Goal: Find specific page/section: Find specific page/section

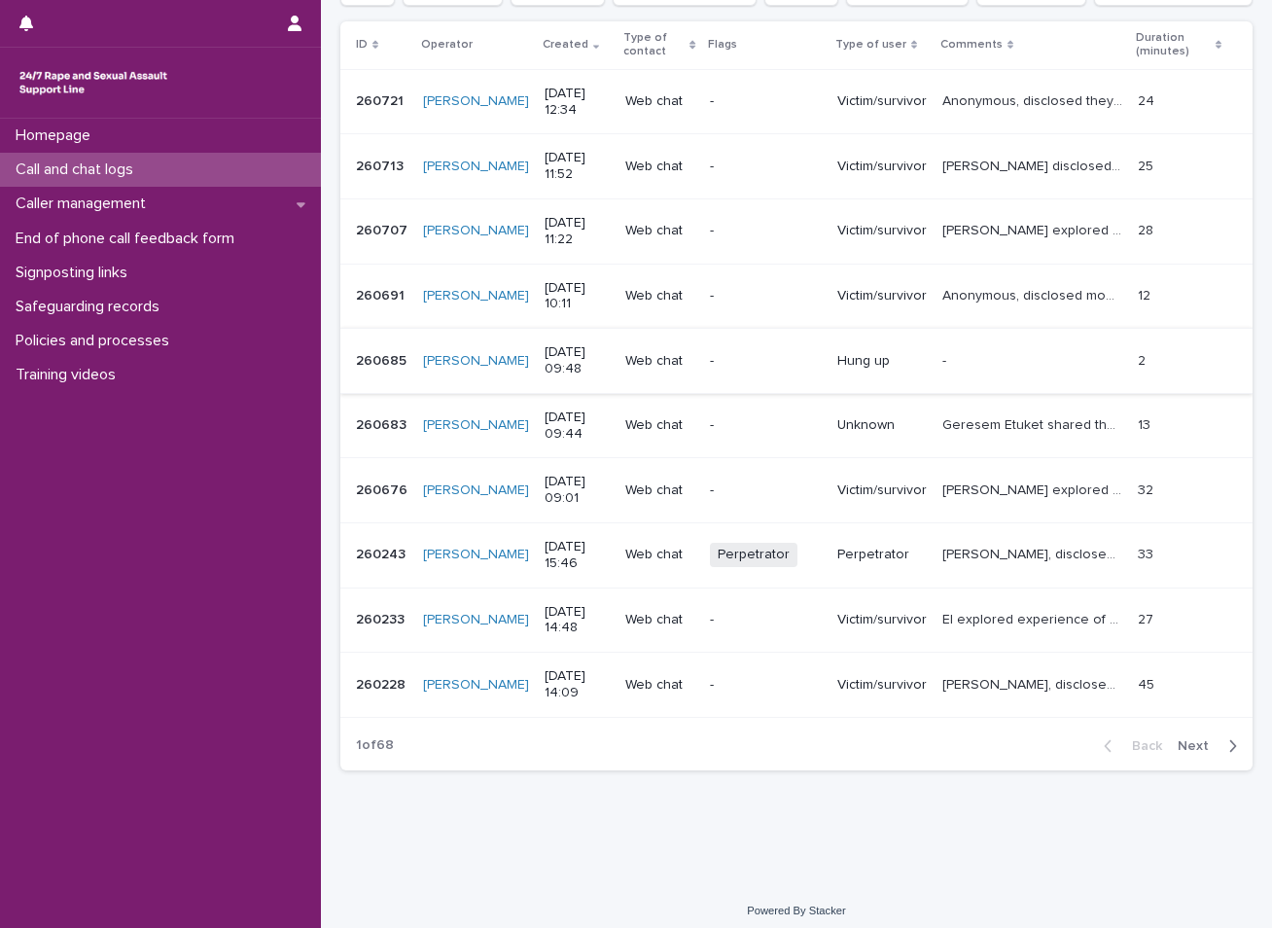
scroll to position [324, 0]
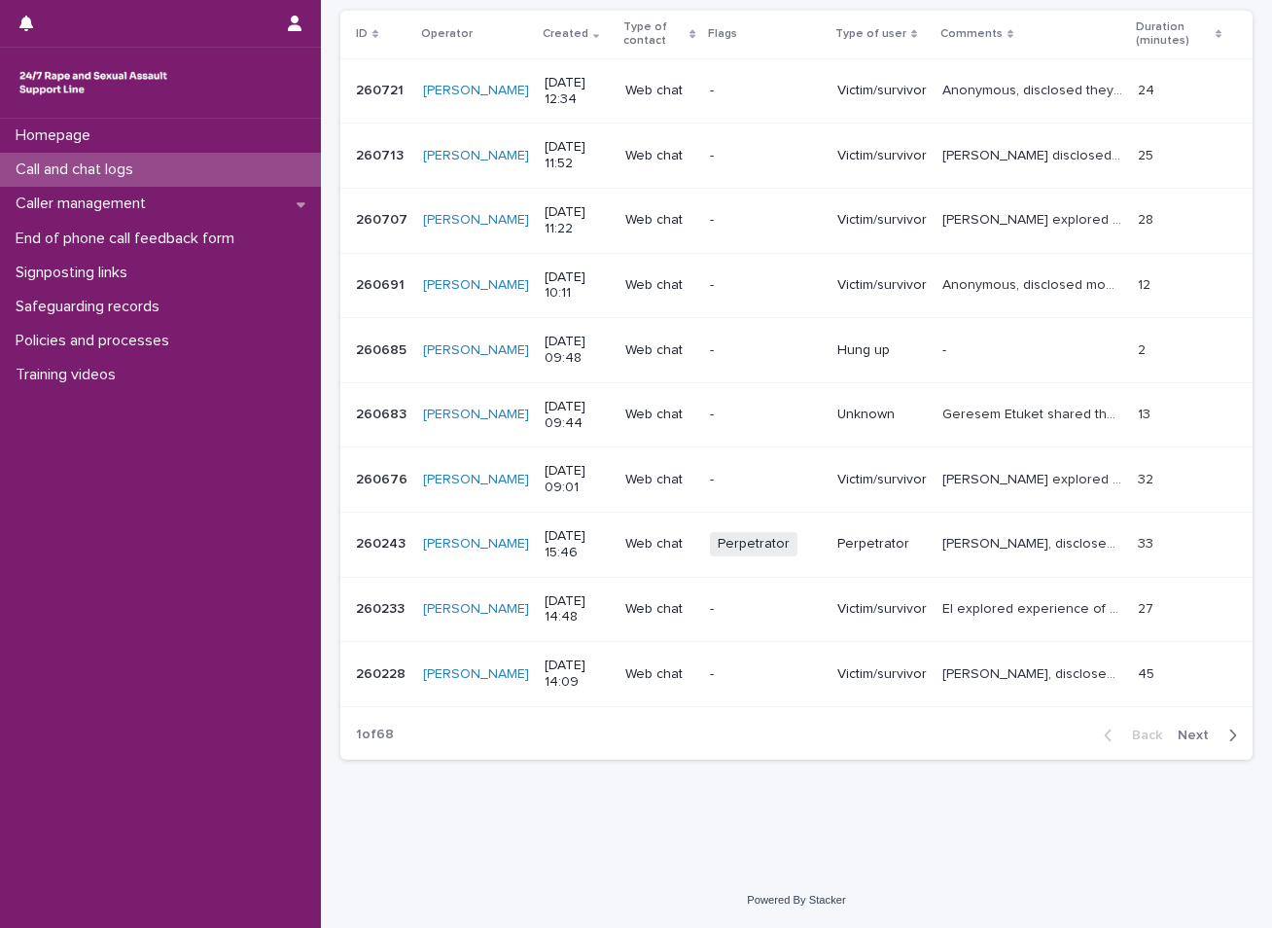
click at [1187, 732] on span "Next" at bounding box center [1199, 735] width 43 height 14
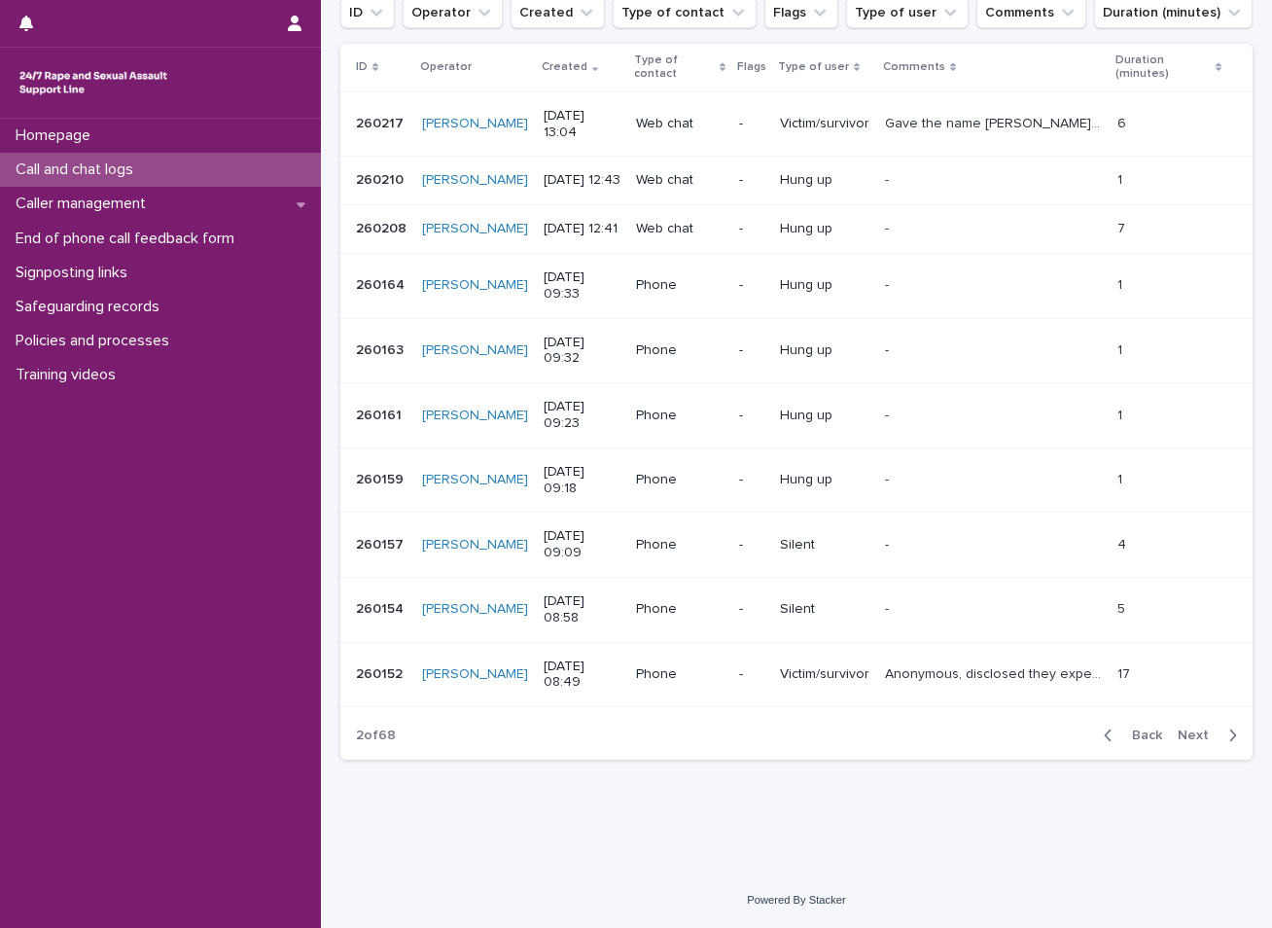
click at [1187, 732] on span "Next" at bounding box center [1199, 735] width 43 height 14
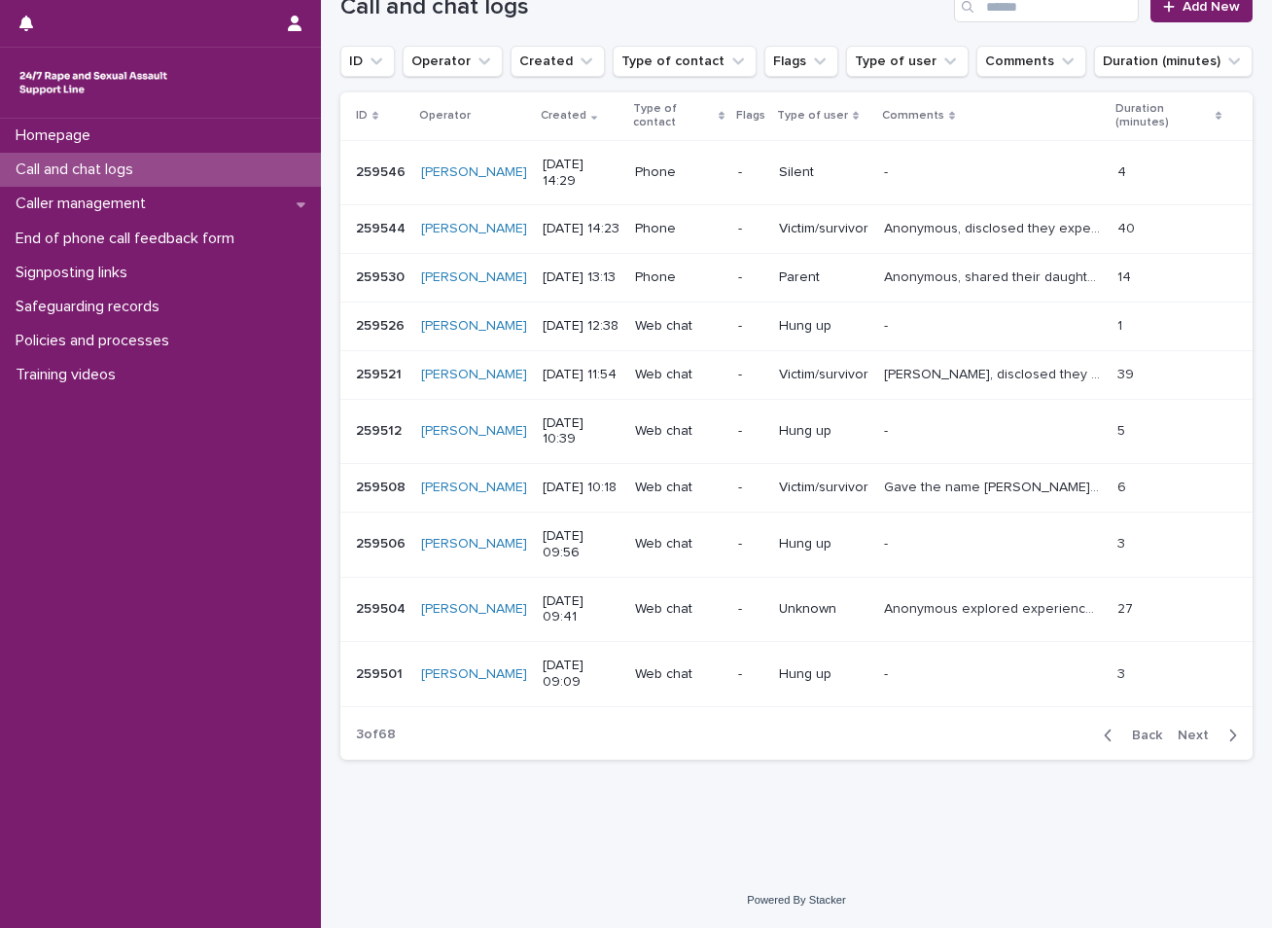
click at [1178, 731] on span "Next" at bounding box center [1199, 735] width 43 height 14
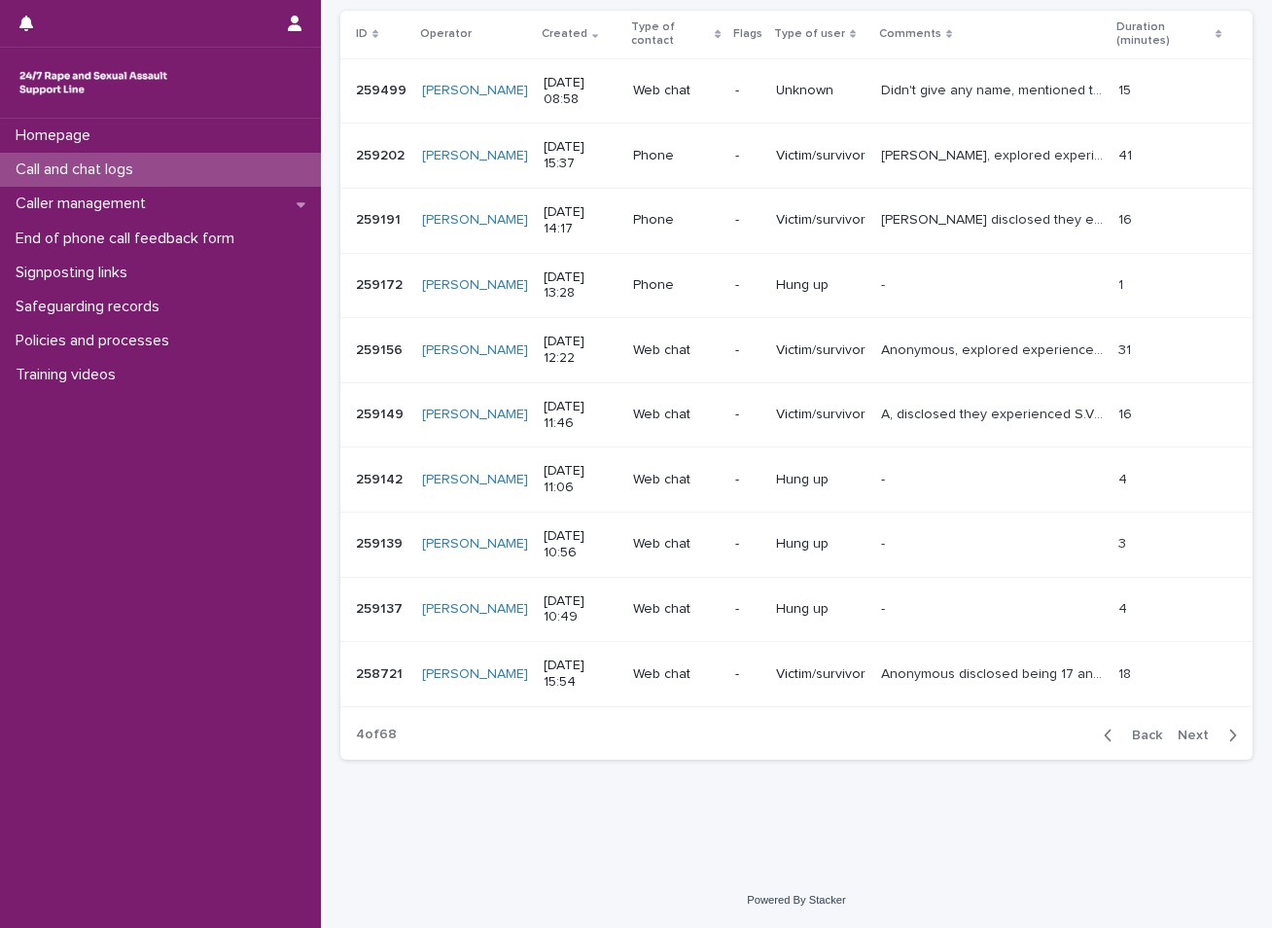
click at [1178, 731] on span "Next" at bounding box center [1199, 735] width 43 height 14
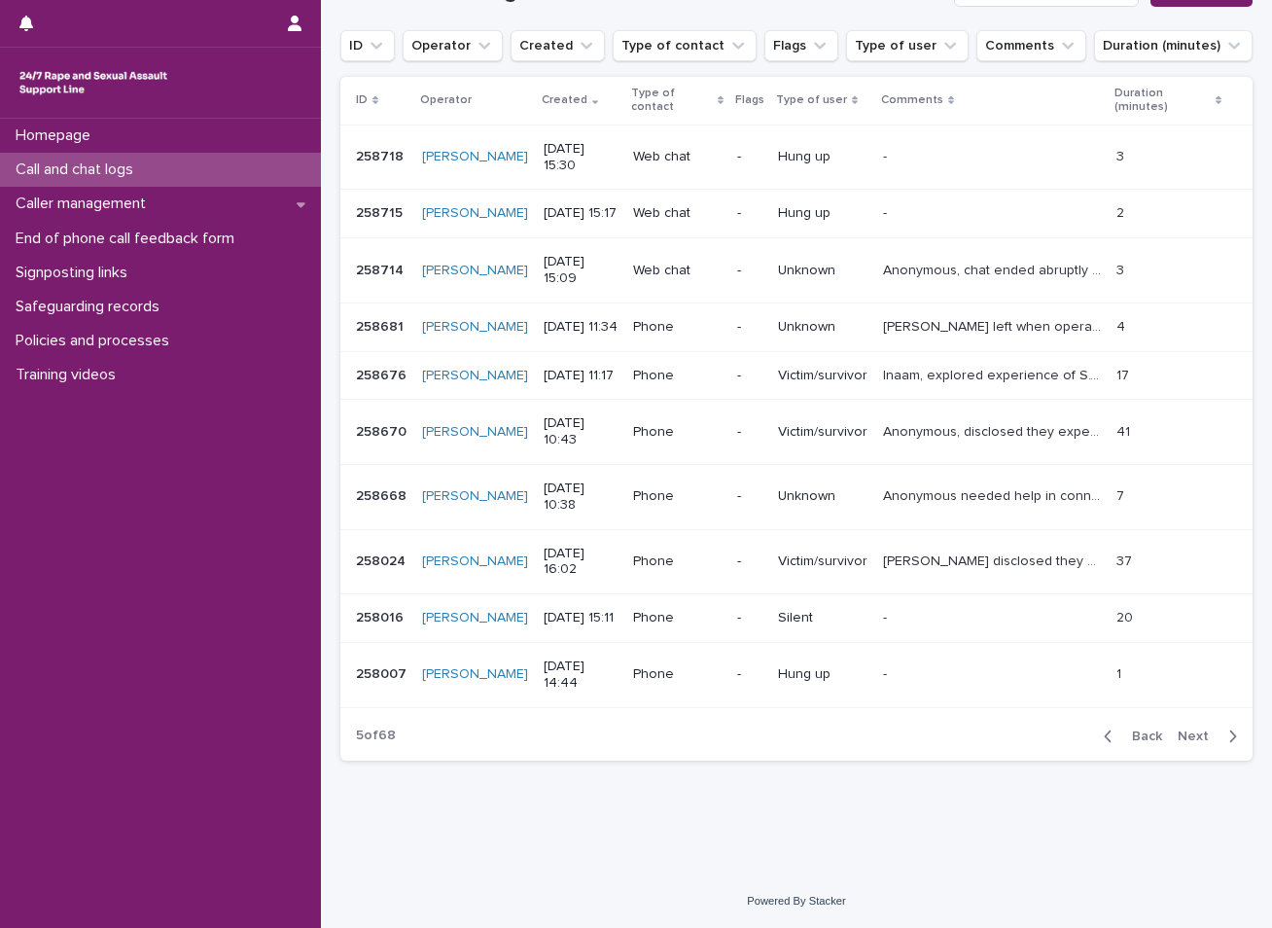
click at [1178, 731] on span "Next" at bounding box center [1199, 736] width 43 height 14
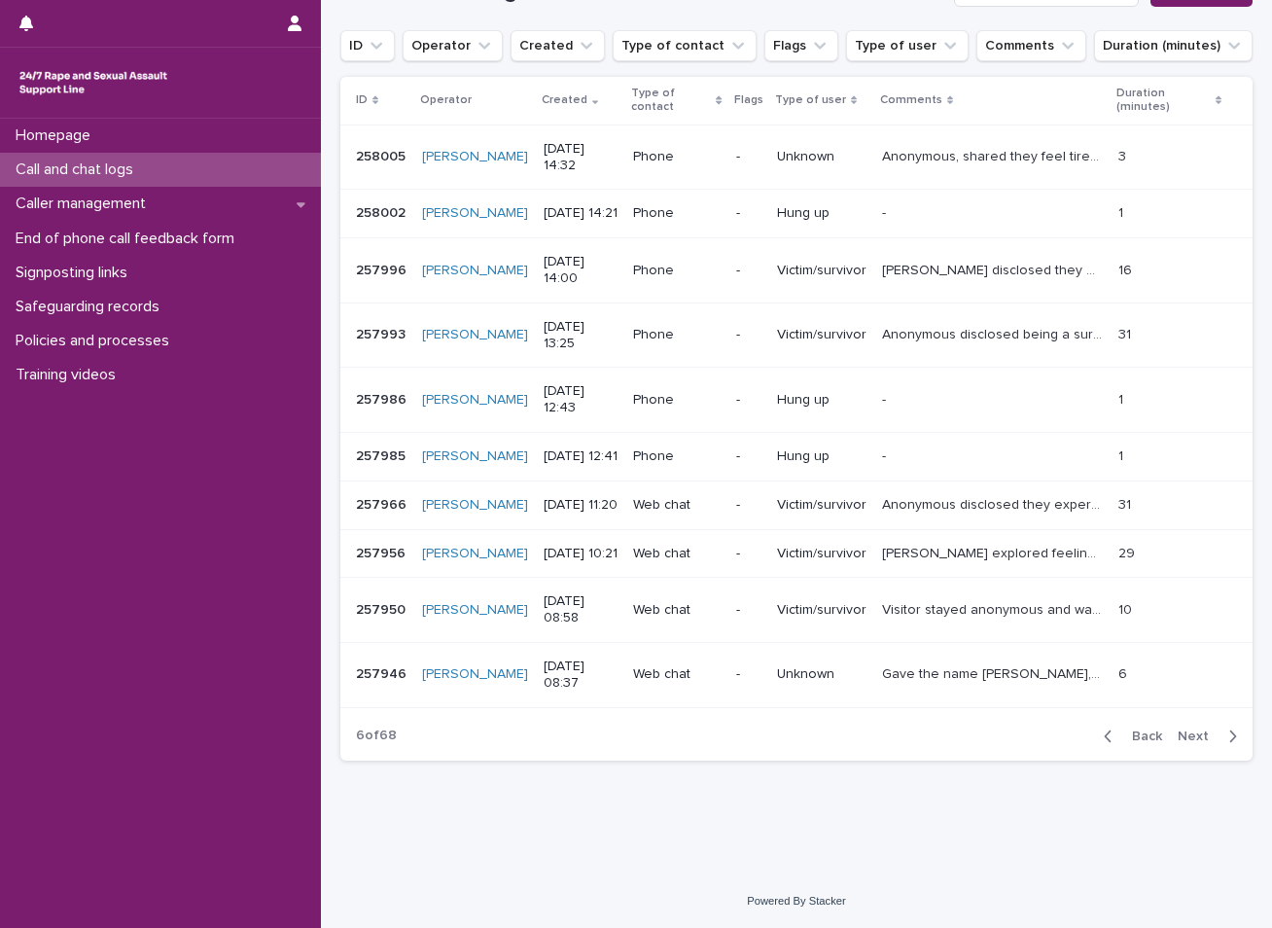
click at [1177, 742] on button "Next" at bounding box center [1211, 737] width 83 height 18
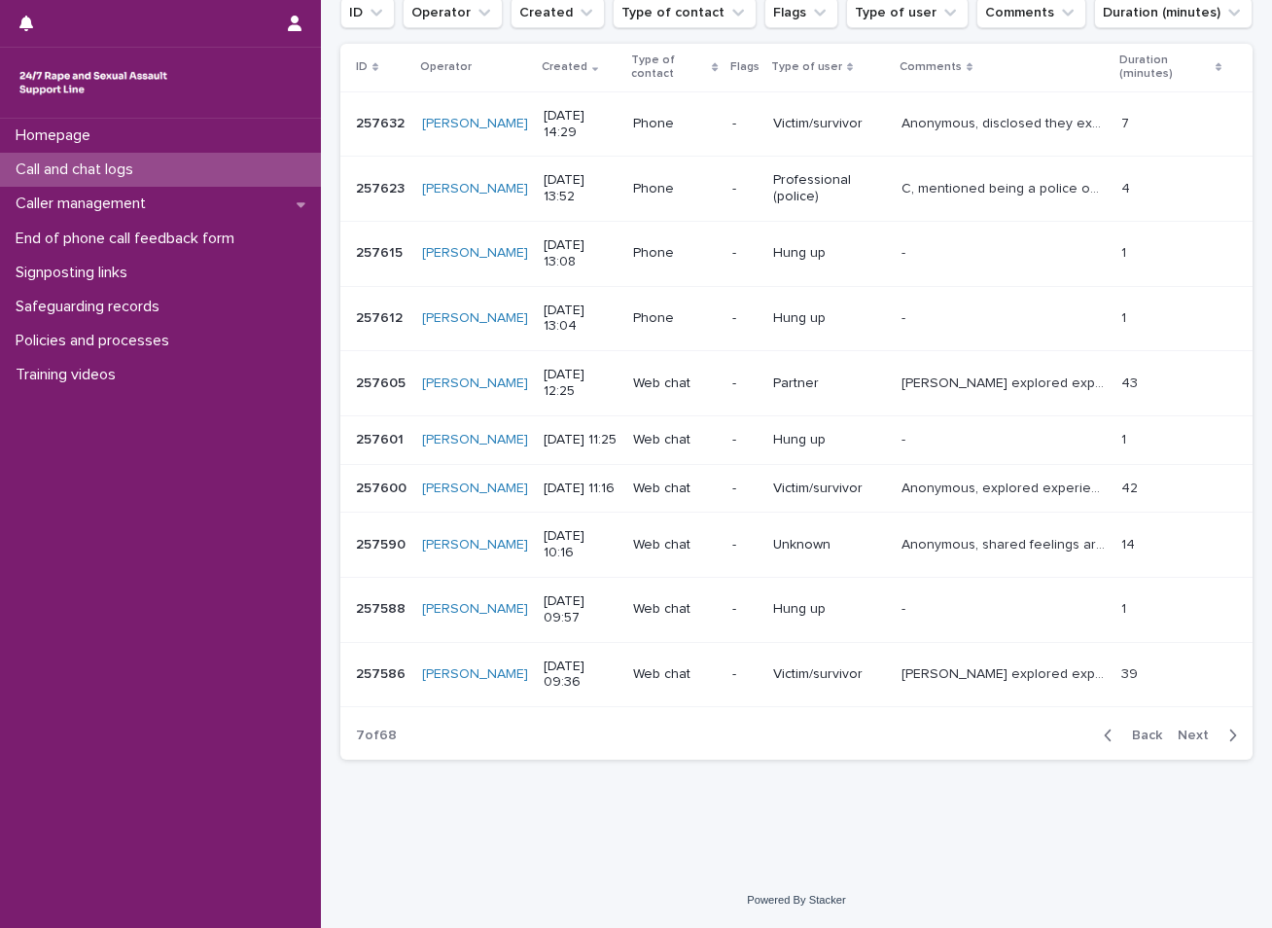
click at [177, 177] on div "Call and chat logs" at bounding box center [160, 170] width 321 height 34
